Goal: Information Seeking & Learning: Learn about a topic

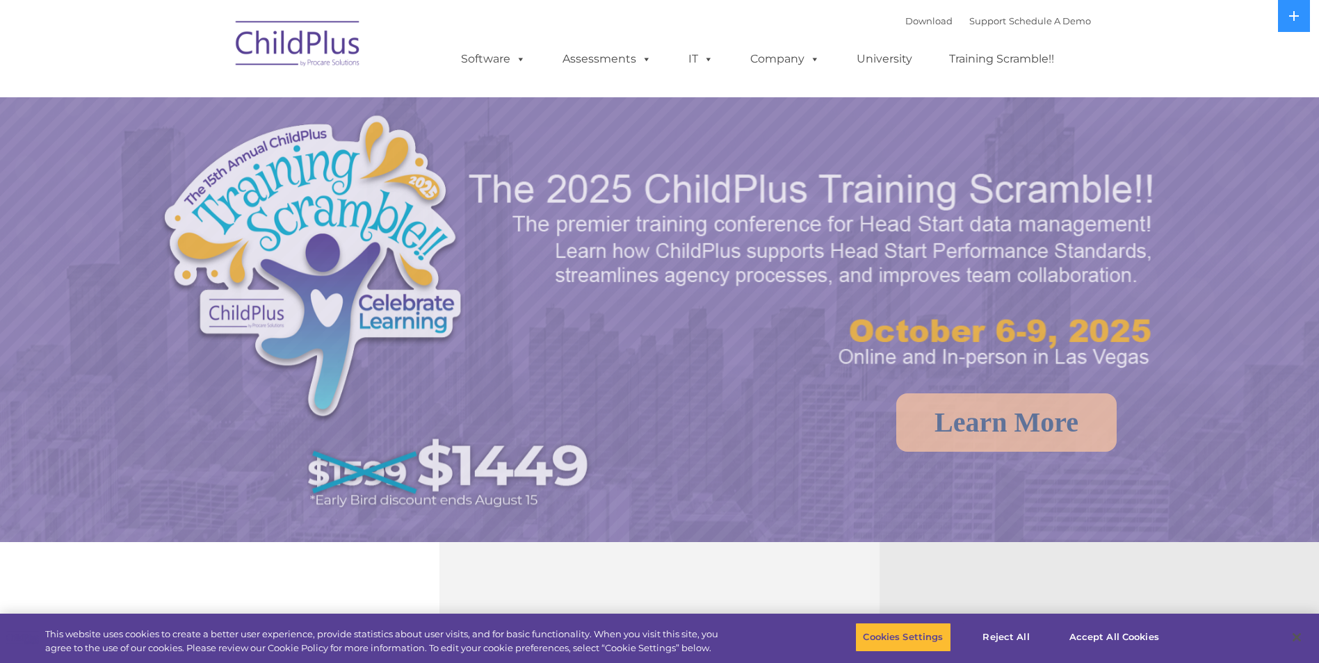
select select "MEDIUM"
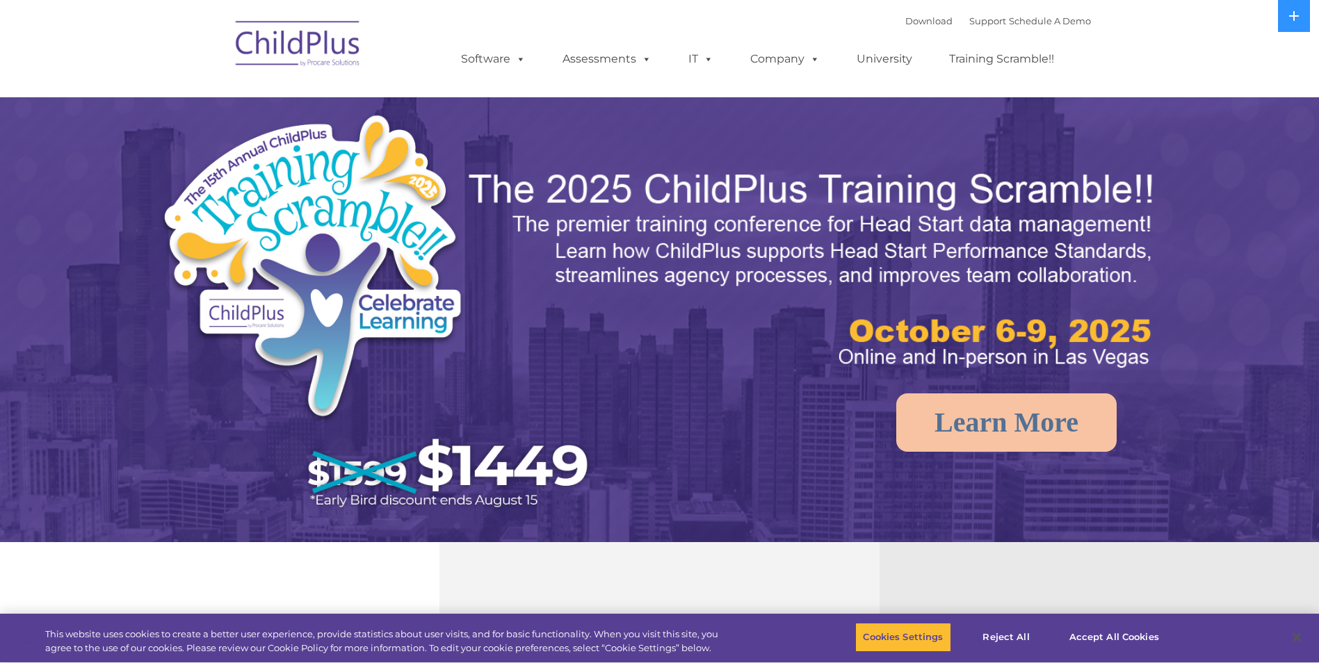
select select "MEDIUM"
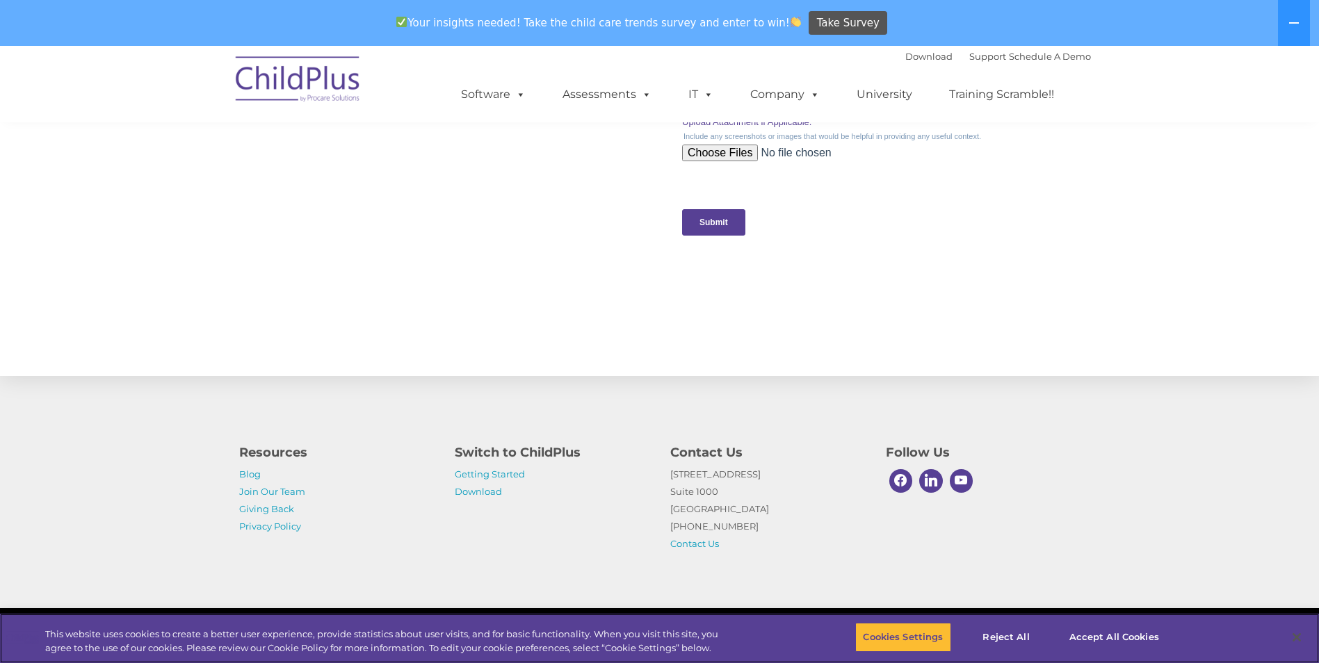
scroll to position [1368, 0]
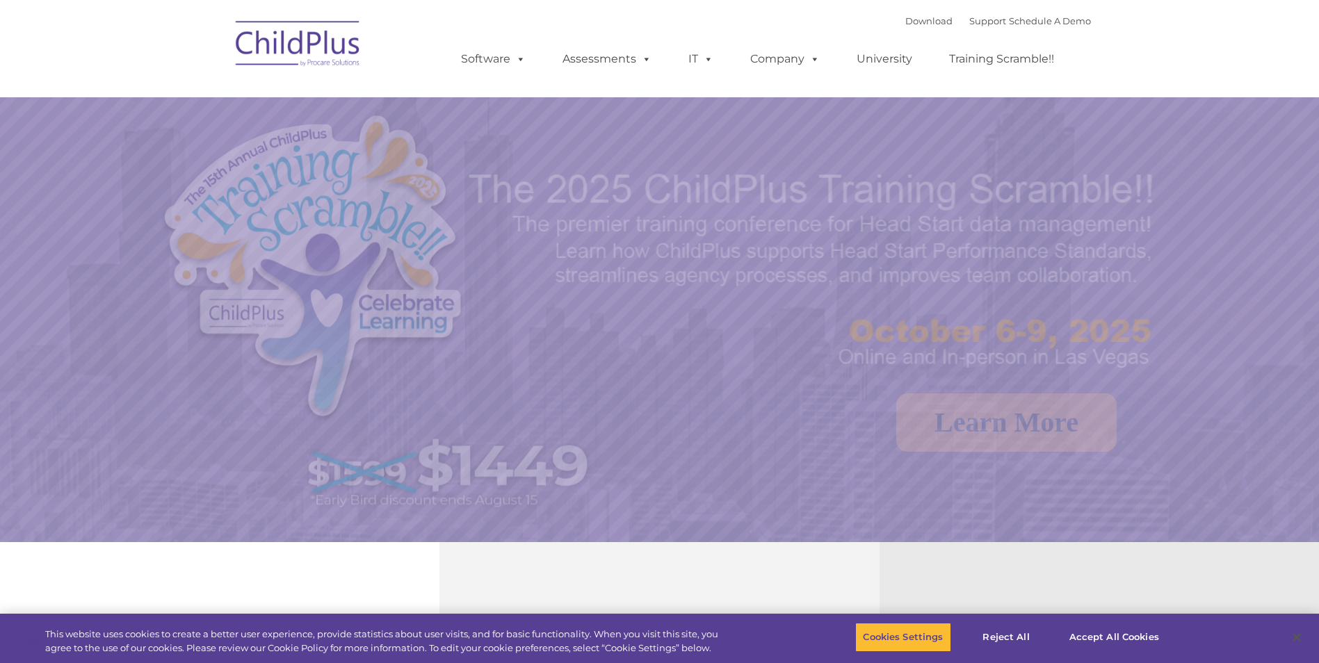
select select "MEDIUM"
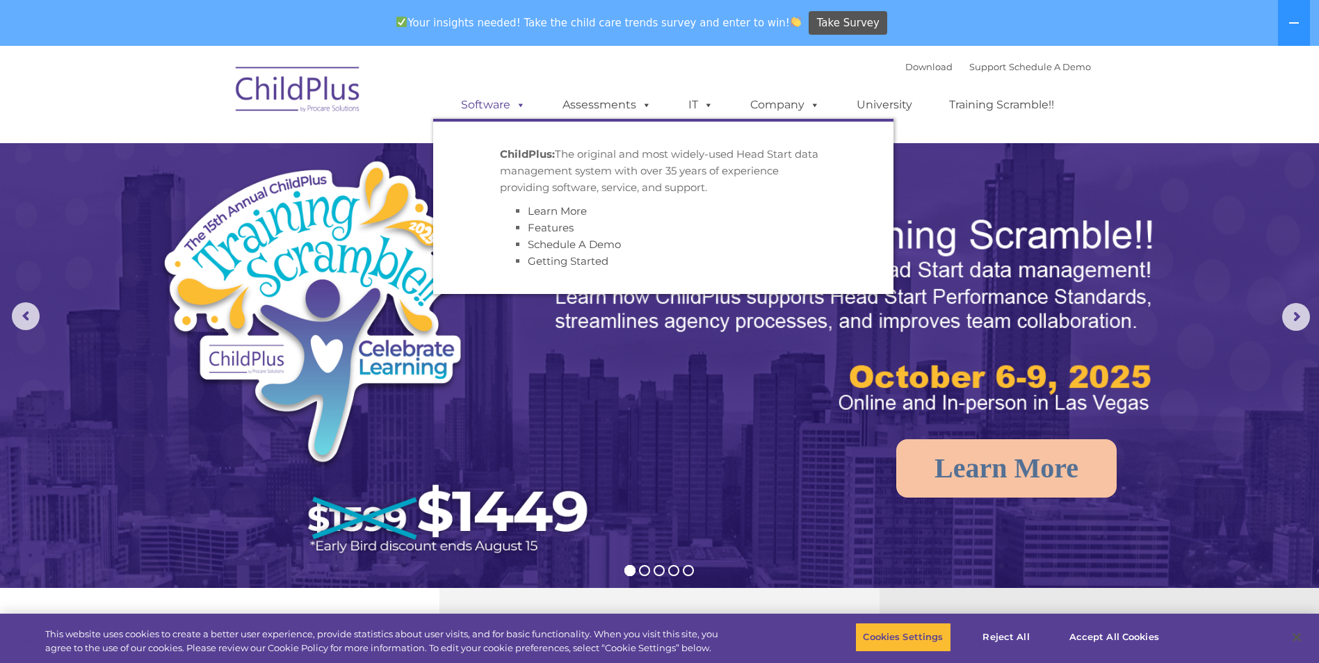
click at [500, 108] on link "Software" at bounding box center [493, 105] width 92 height 28
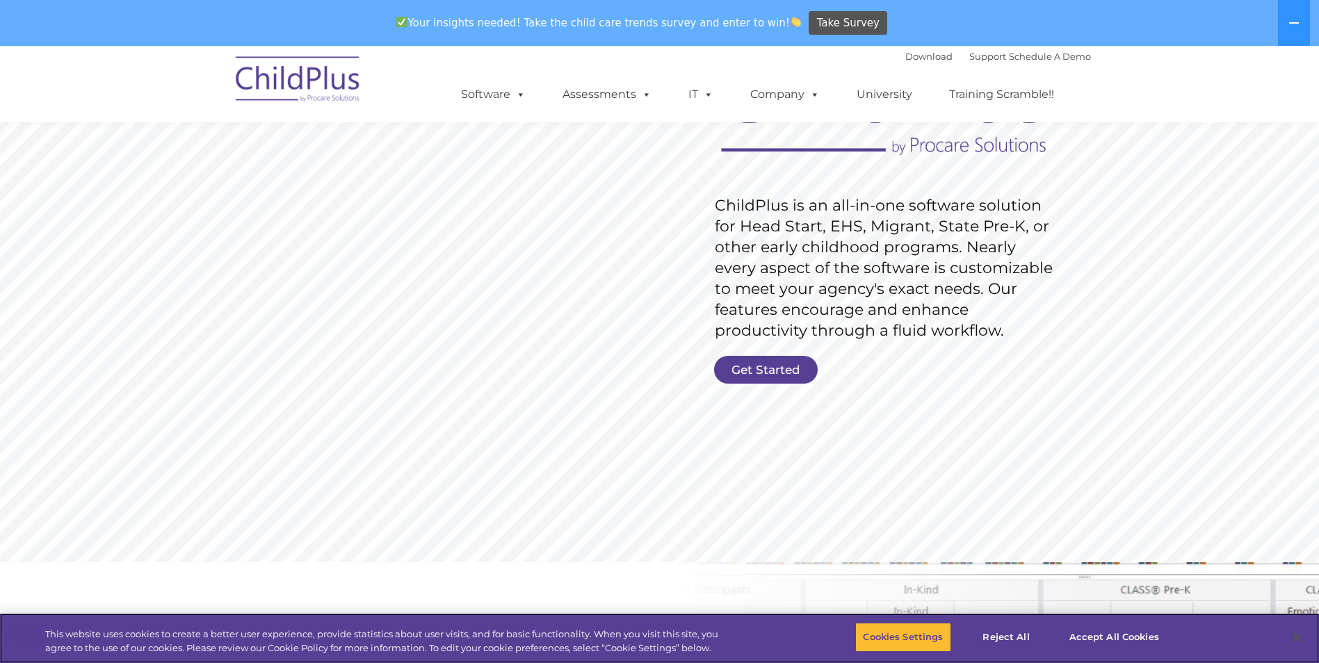
scroll to position [147, 0]
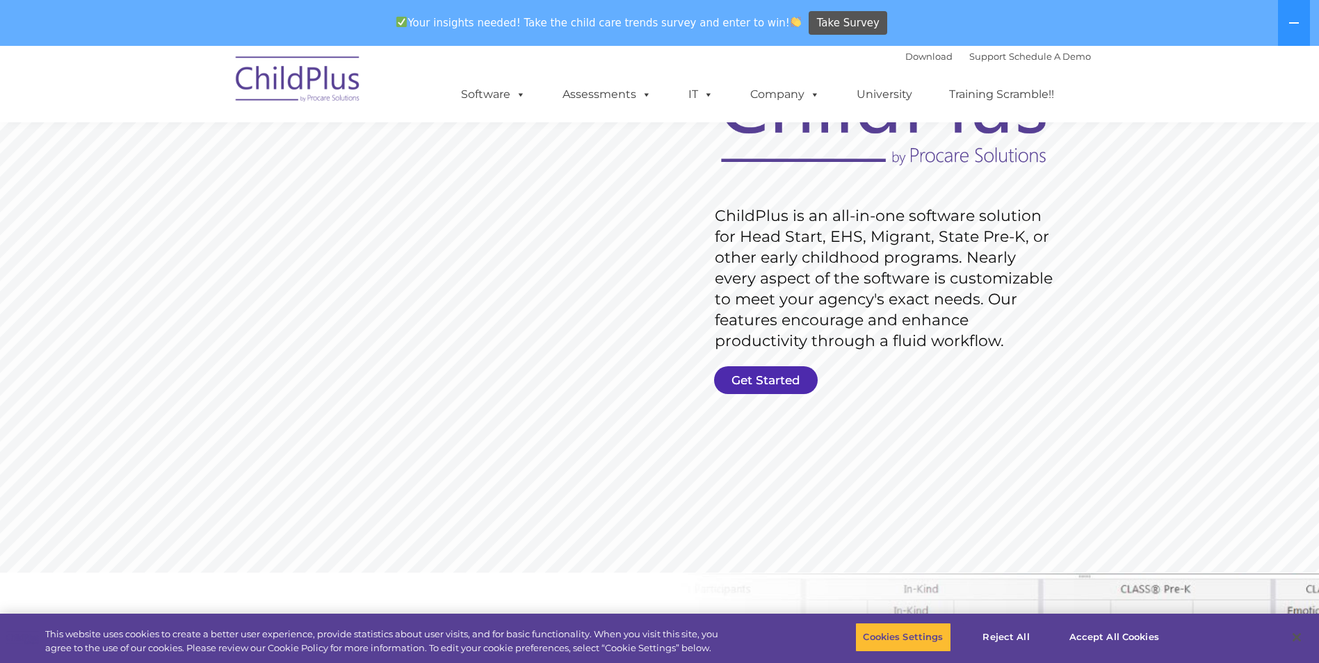
drag, startPoint x: 754, startPoint y: 385, endPoint x: 622, endPoint y: 372, distance: 132.1
click at [754, 385] on link "Get Started" at bounding box center [766, 380] width 104 height 28
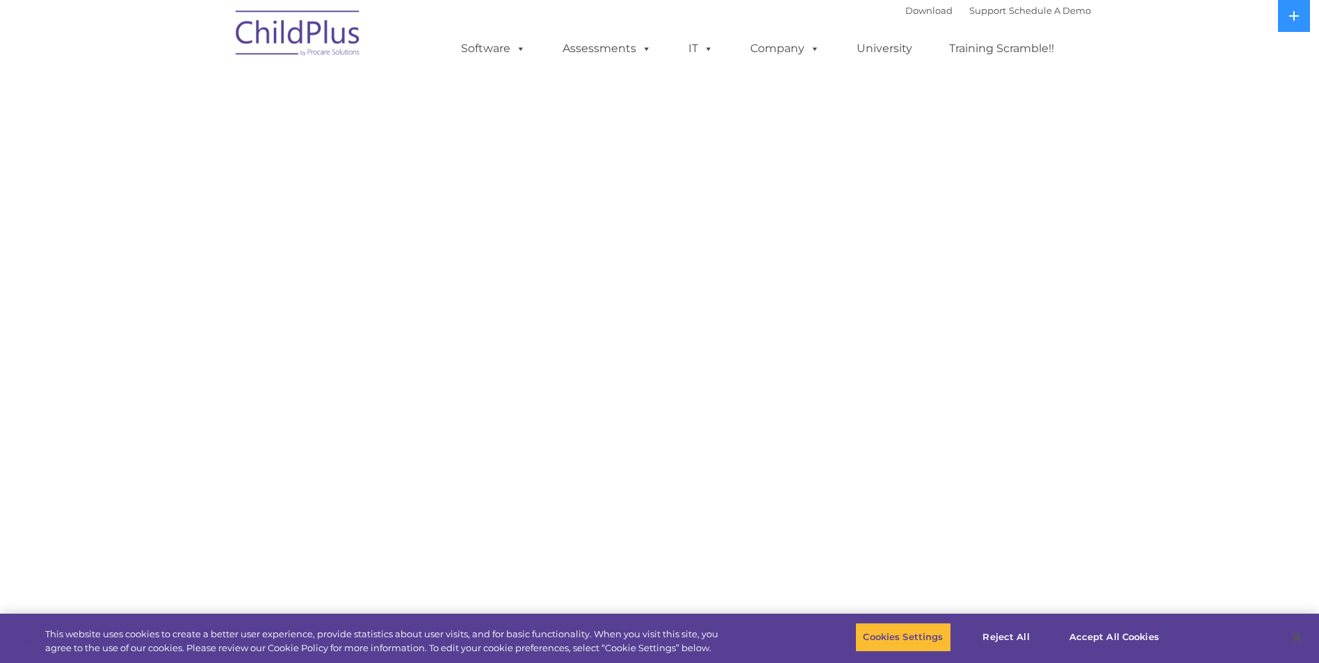
select select "MEDIUM"
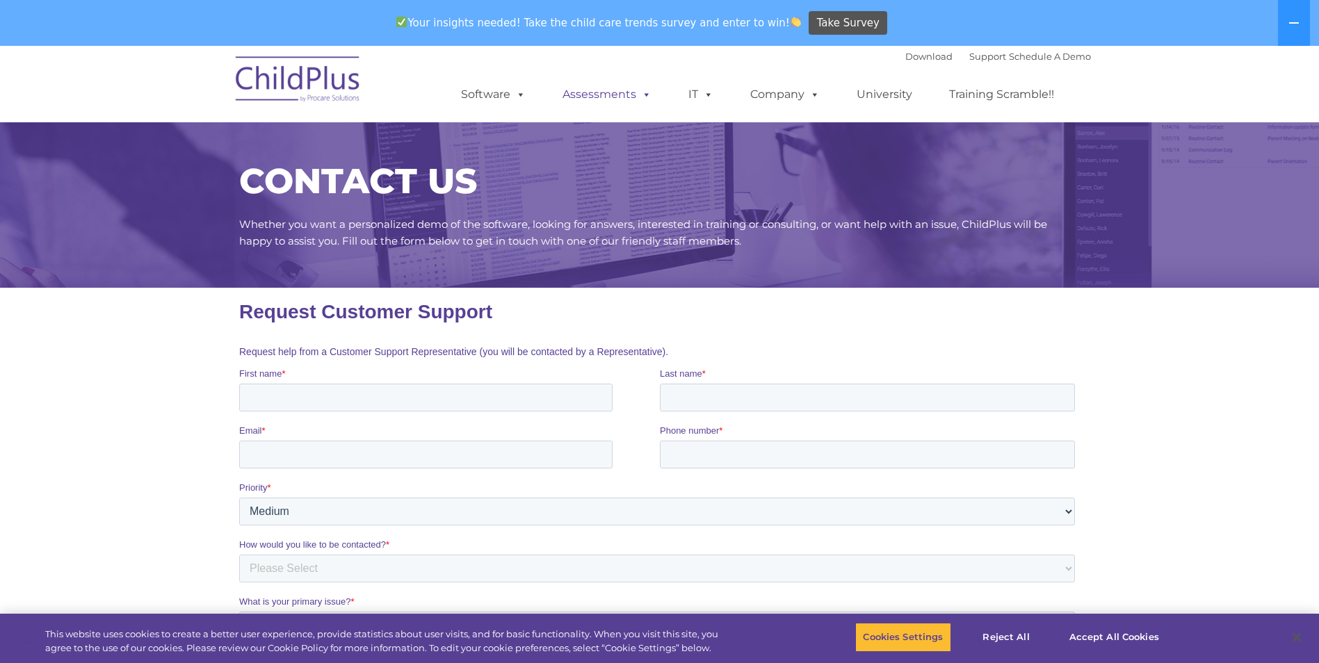
click at [616, 89] on link "Assessments" at bounding box center [607, 95] width 117 height 28
